Goal: Task Accomplishment & Management: Use online tool/utility

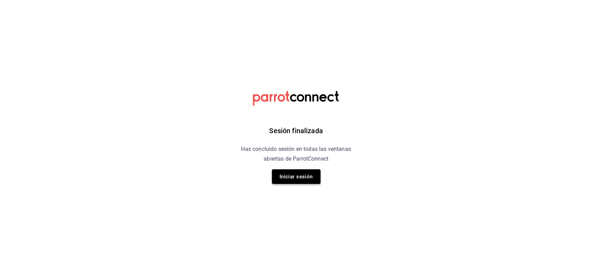
click at [273, 178] on button "Iniciar sesión" at bounding box center [296, 176] width 49 height 15
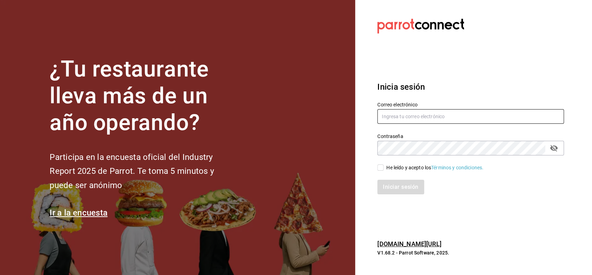
type input "[PERSON_NAME][EMAIL_ADDRESS][PERSON_NAME][DOMAIN_NAME]"
click at [386, 173] on div "Iniciar sesión" at bounding box center [466, 182] width 195 height 23
click at [382, 168] on input "He leído y acepto los Términos y condiciones." at bounding box center [381, 167] width 6 height 6
checkbox input "true"
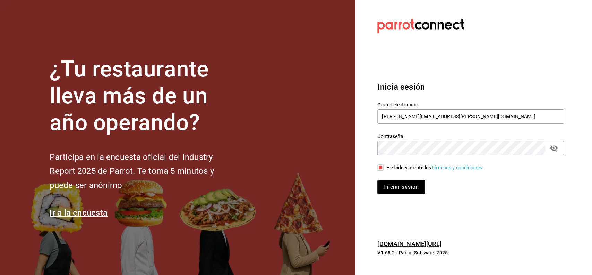
click at [384, 182] on button "Iniciar sesión" at bounding box center [401, 186] width 47 height 15
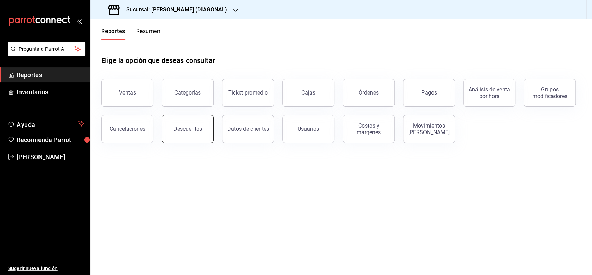
click at [200, 124] on button "Descuentos" at bounding box center [188, 129] width 52 height 28
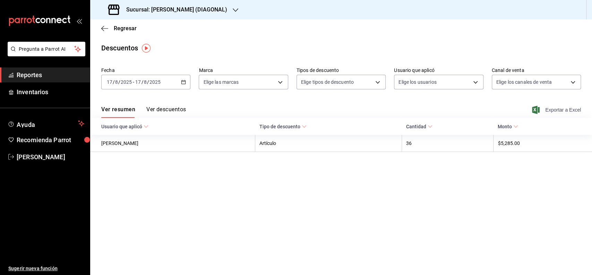
click at [560, 109] on span "Exportar a Excel" at bounding box center [558, 110] width 48 height 8
click at [126, 28] on span "Regresar" at bounding box center [125, 28] width 23 height 7
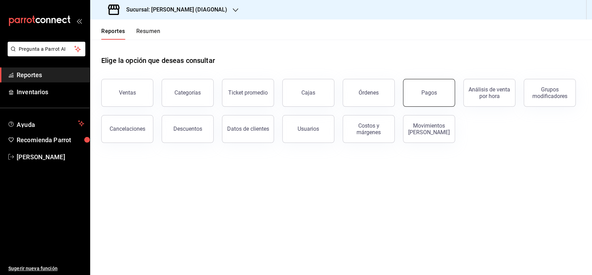
click at [417, 96] on button "Pagos" at bounding box center [429, 93] width 52 height 28
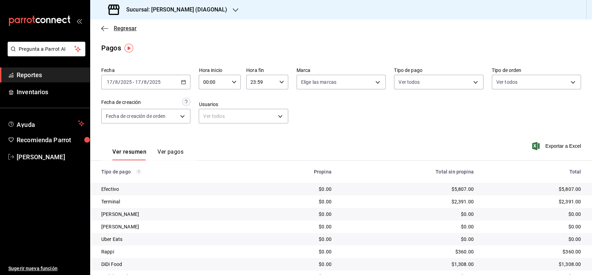
click at [130, 29] on span "Regresar" at bounding box center [125, 28] width 23 height 7
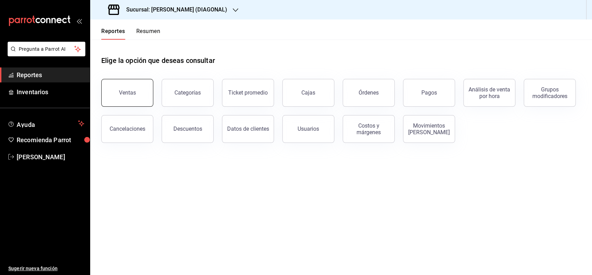
click at [131, 86] on button "Ventas" at bounding box center [127, 93] width 52 height 28
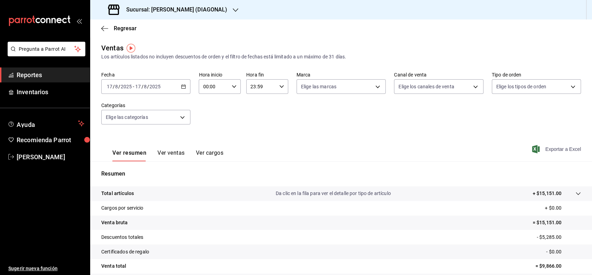
click at [556, 146] on span "Exportar a Excel" at bounding box center [558, 149] width 48 height 8
click at [132, 31] on span "Regresar" at bounding box center [125, 28] width 23 height 7
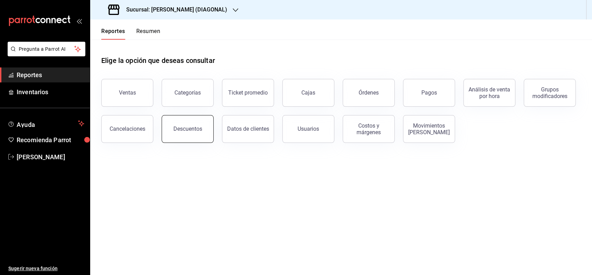
click at [197, 122] on button "Descuentos" at bounding box center [188, 129] width 52 height 28
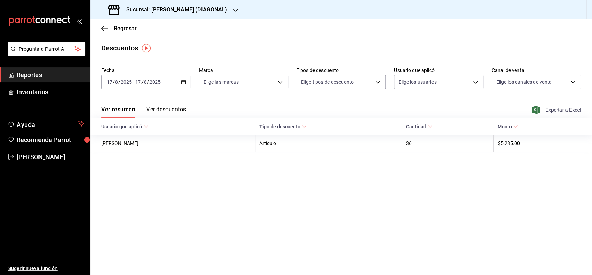
click at [555, 108] on span "Exportar a Excel" at bounding box center [558, 110] width 48 height 8
click at [551, 108] on span "Exportar a Excel" at bounding box center [558, 110] width 48 height 8
